Goal: Transaction & Acquisition: Purchase product/service

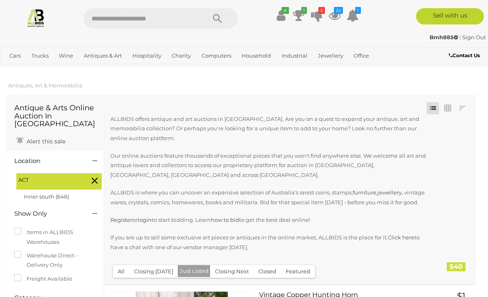
scroll to position [6327, 0]
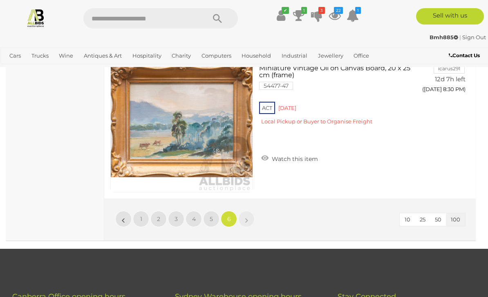
click at [334, 15] on icon at bounding box center [335, 15] width 12 height 15
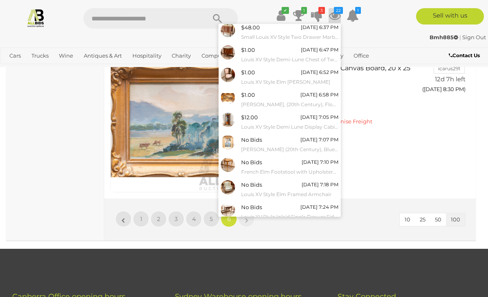
scroll to position [47, 0]
click at [282, 227] on link "View All" at bounding box center [280, 231] width 122 height 14
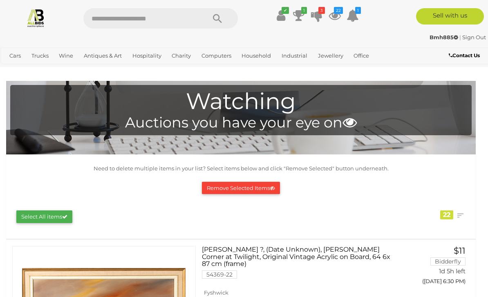
click at [0, 0] on link "View All Antiques & Art Auctions" at bounding box center [0, 0] width 0 height 0
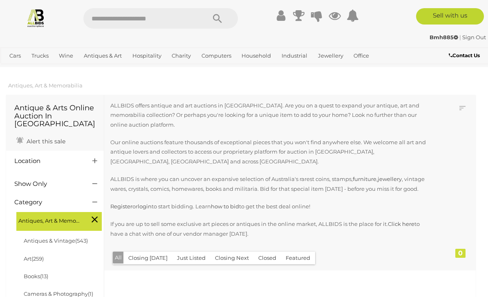
click at [190, 260] on button "Just Listed" at bounding box center [191, 258] width 38 height 13
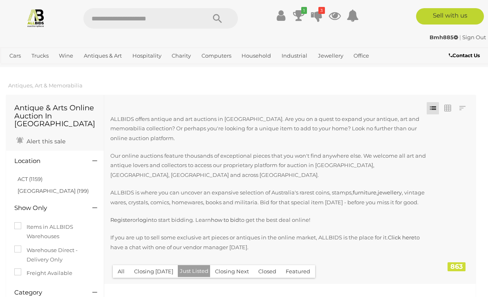
scroll to position [200, 0]
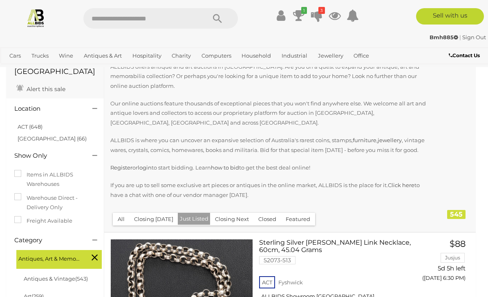
scroll to position [39, 0]
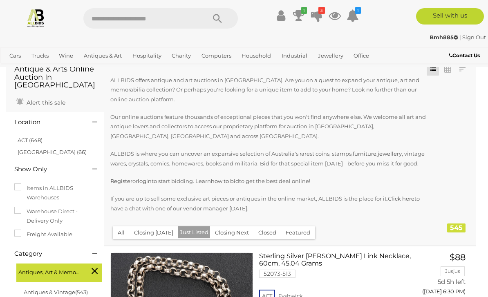
click at [32, 137] on link "ACT (648)" at bounding box center [30, 140] width 25 height 7
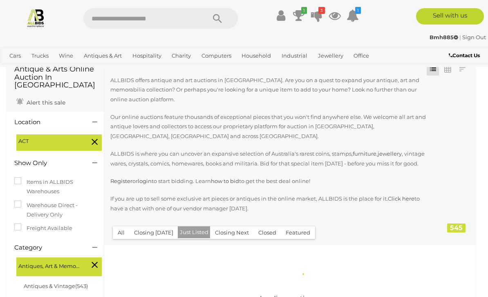
scroll to position [0, 0]
